Goal: Task Accomplishment & Management: Manage account settings

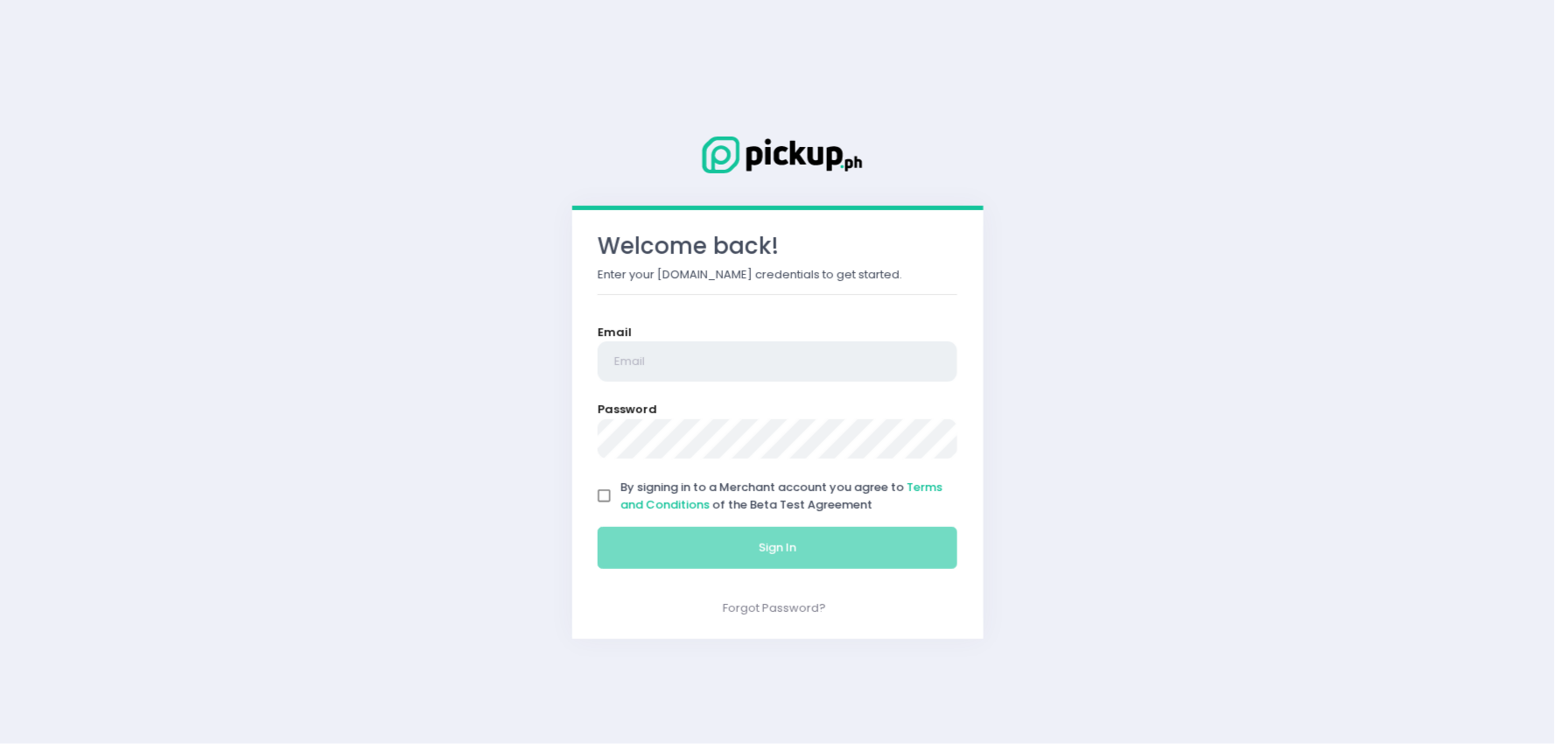
type input "[EMAIL_ADDRESS][DOMAIN_NAME]"
click at [604, 499] on input "By signing in to a Merchant account you agree to Terms and Conditions of the Be…" at bounding box center [604, 495] width 33 height 33
checkbox input "true"
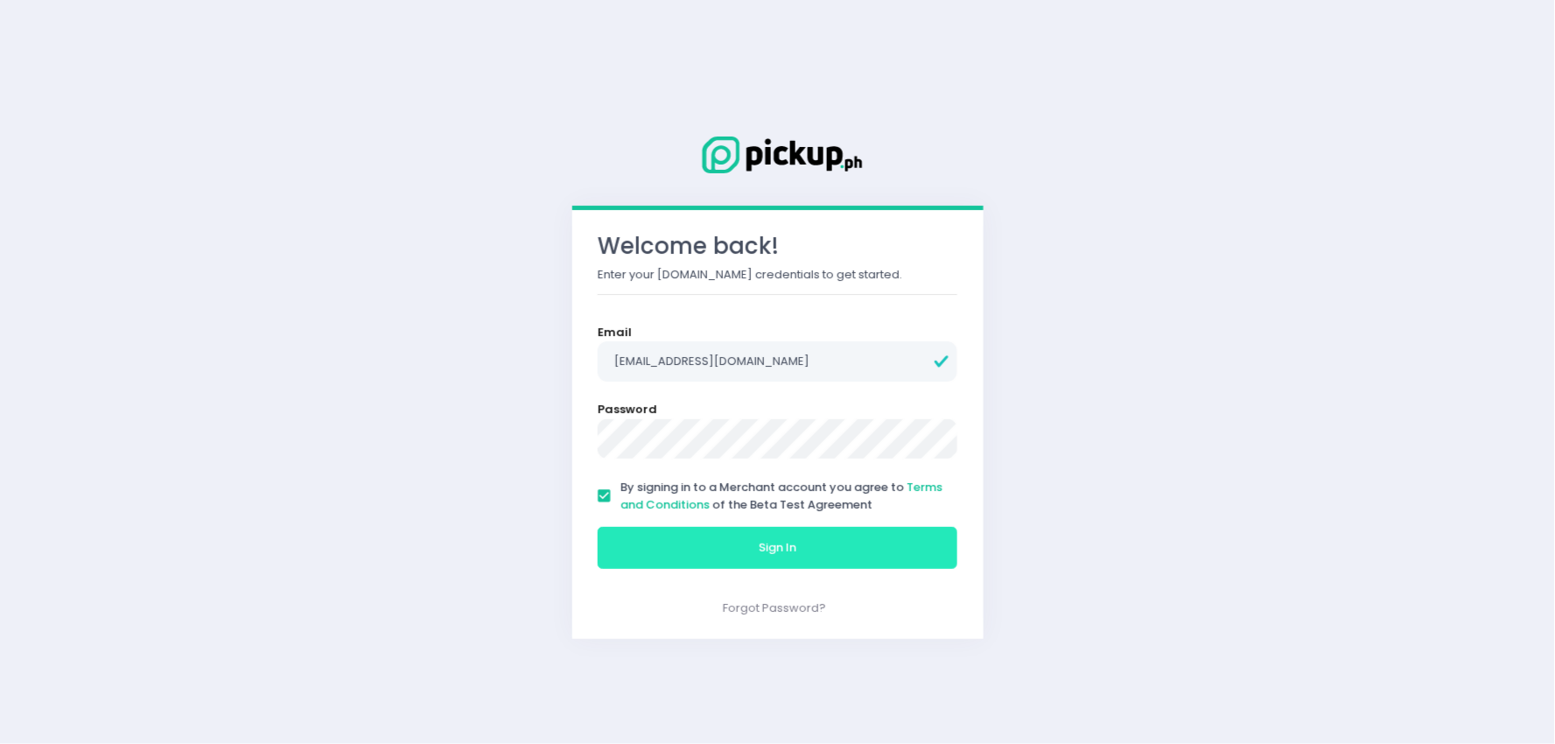
click at [668, 534] on button "Sign In" at bounding box center [778, 548] width 360 height 42
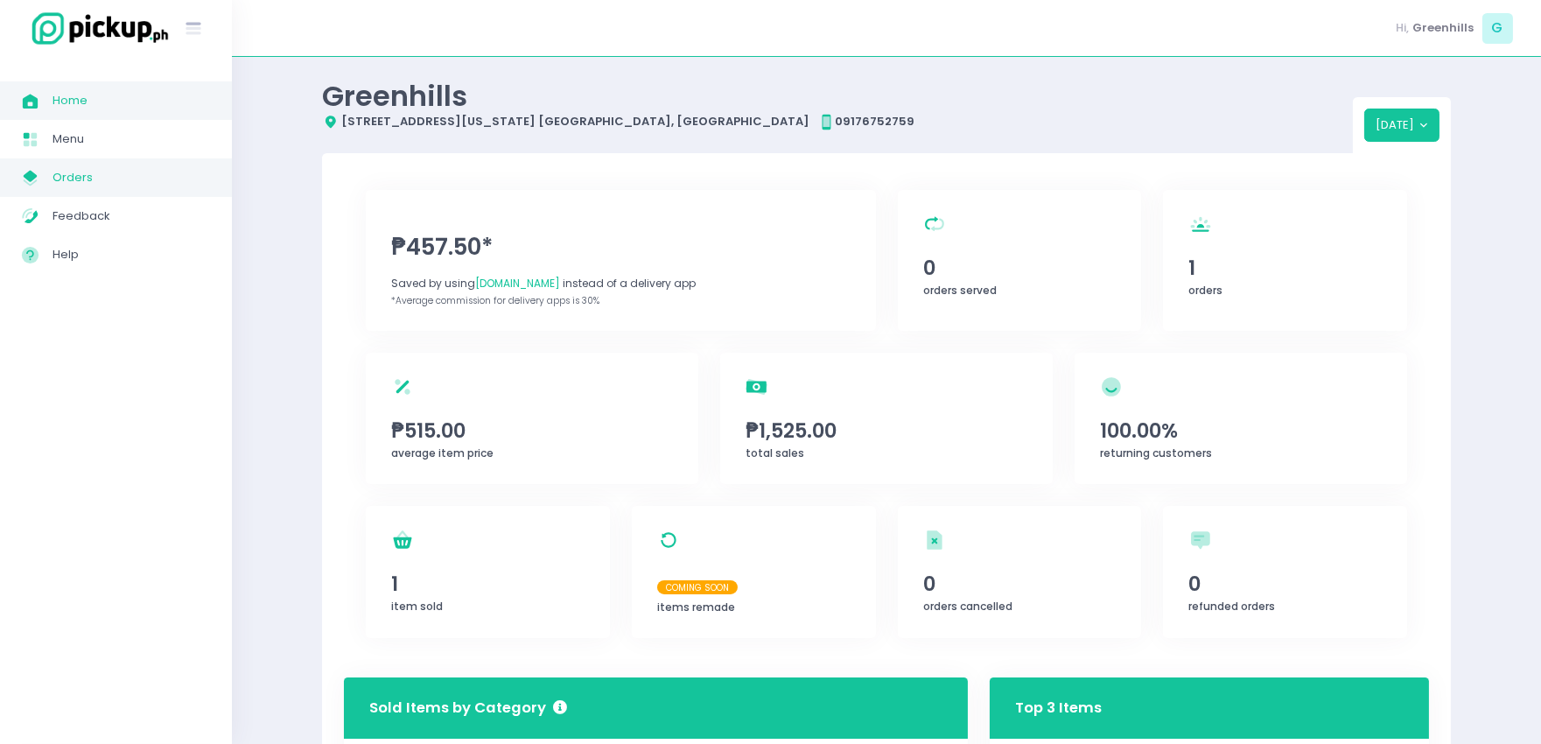
click at [66, 172] on span "Orders" at bounding box center [130, 177] width 157 height 23
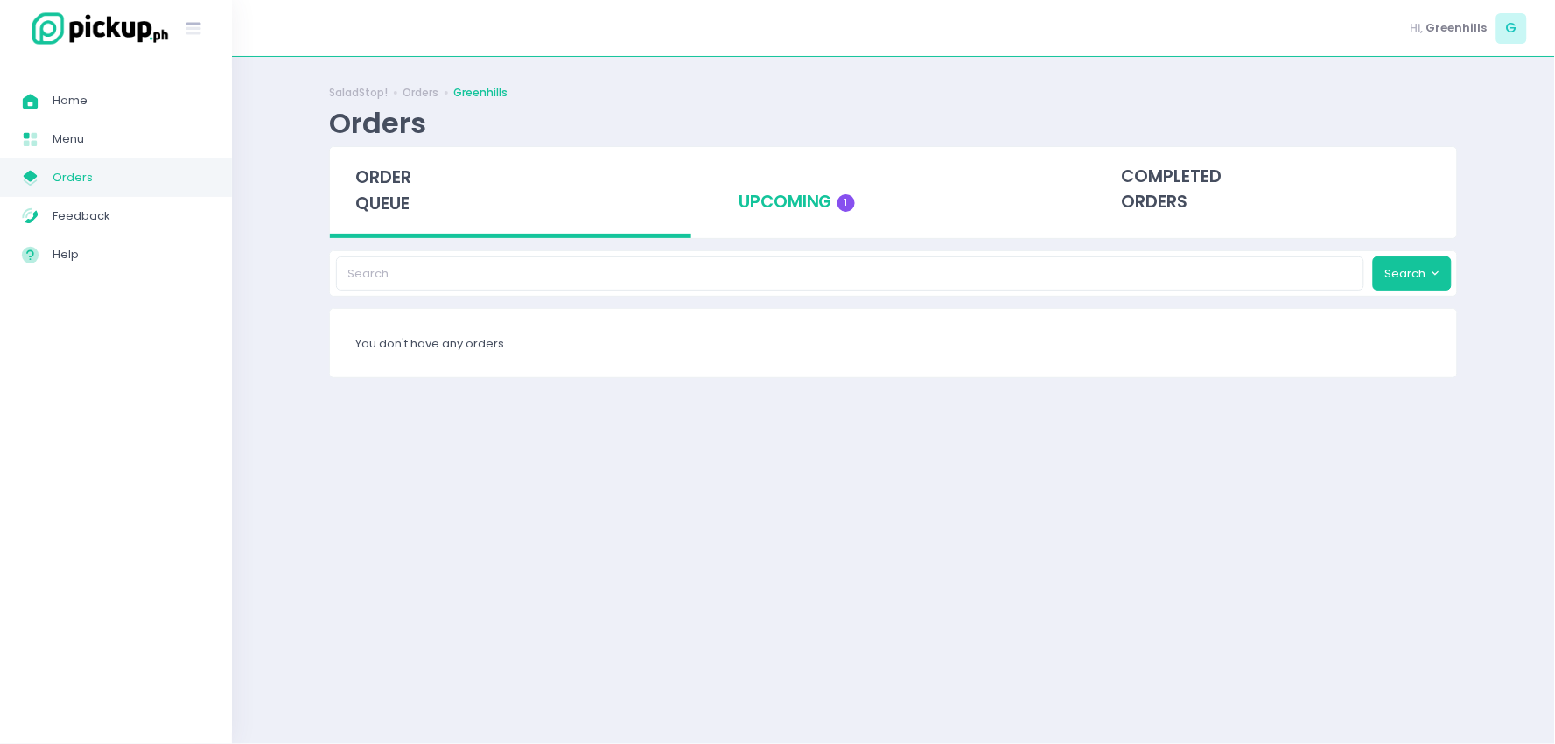
click at [805, 203] on div "upcoming 1" at bounding box center [893, 190] width 361 height 86
